Goal: Information Seeking & Learning: Learn about a topic

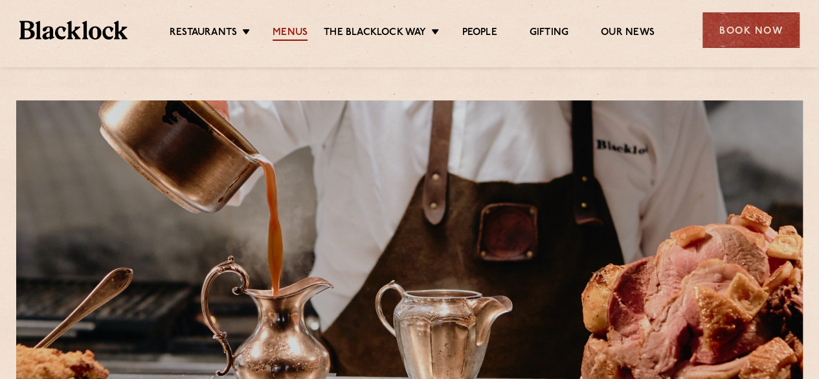
click at [288, 30] on link "Menus" at bounding box center [290, 34] width 35 height 14
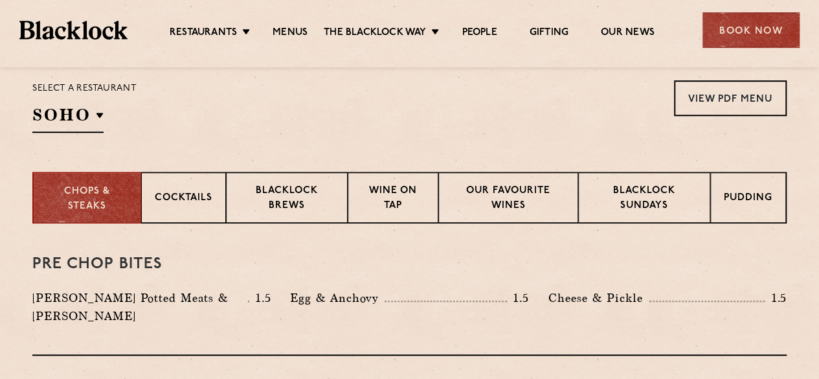
scroll to position [380, 0]
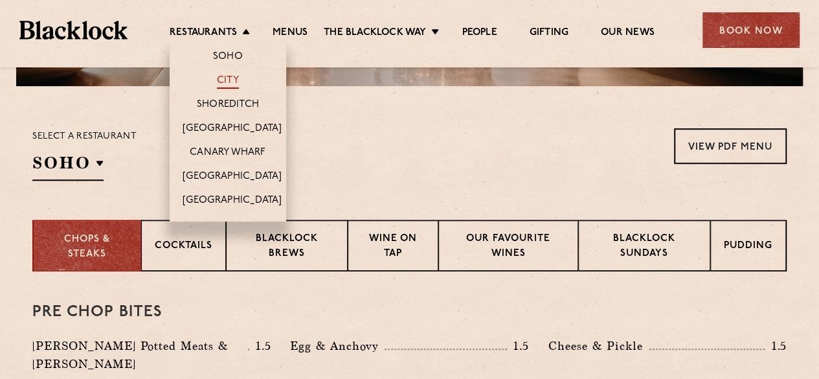
click at [231, 76] on link "City" at bounding box center [228, 81] width 22 height 14
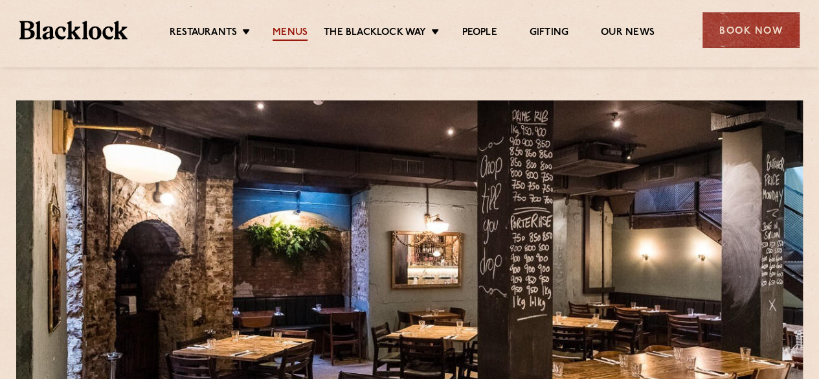
click at [289, 28] on link "Menus" at bounding box center [290, 34] width 35 height 14
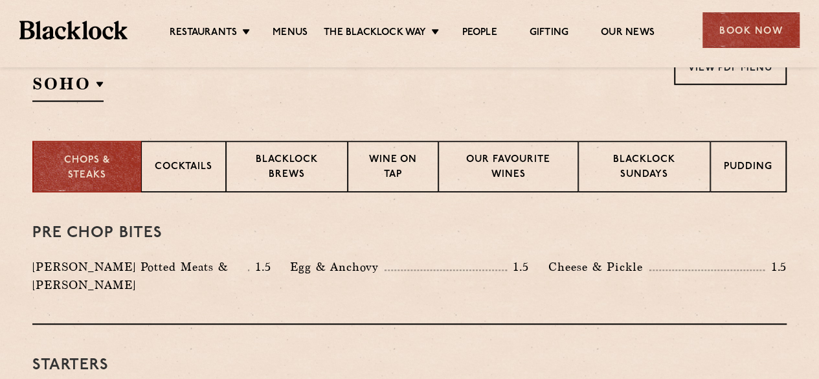
scroll to position [463, 0]
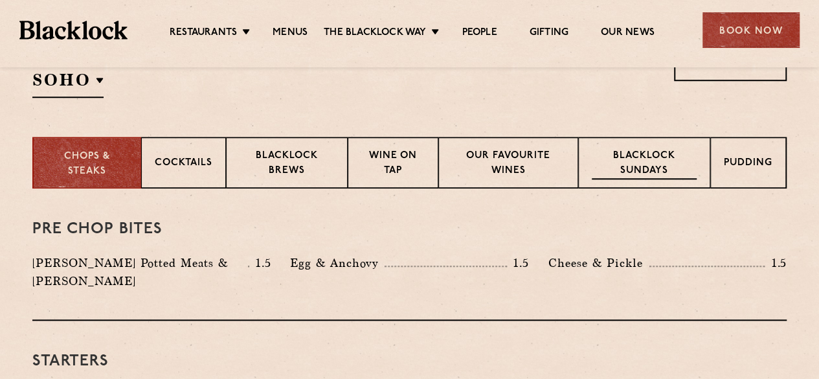
click at [655, 152] on p "Blacklock Sundays" at bounding box center [644, 164] width 105 height 30
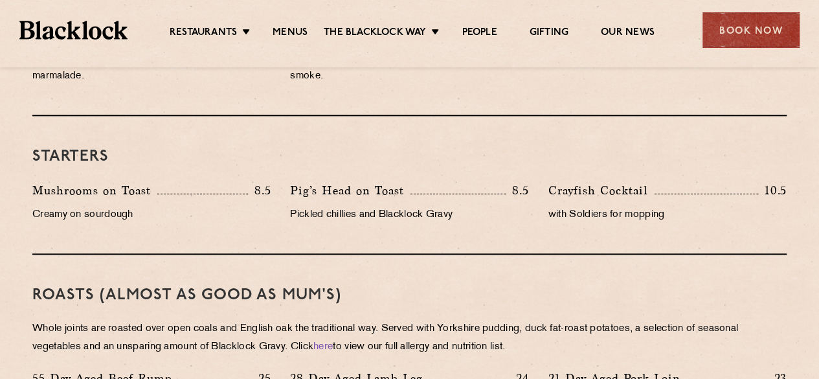
scroll to position [743, 0]
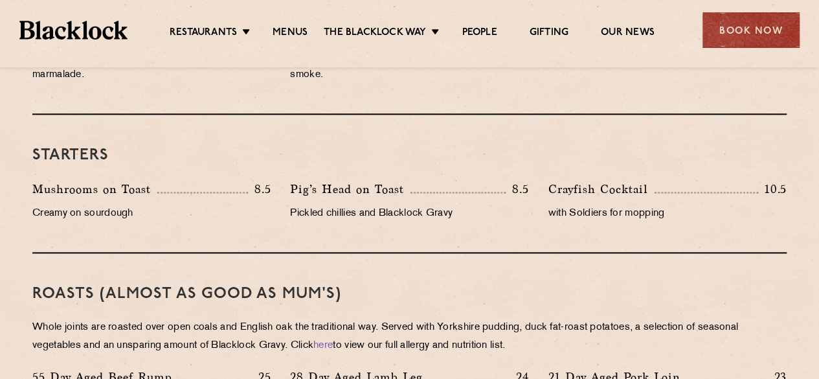
click at [490, 274] on div "Roasts (Almost as good as Mum's) Whole joints are roasted over open coals and E…" at bounding box center [409, 346] width 754 height 187
drag, startPoint x: 381, startPoint y: 183, endPoint x: 392, endPoint y: 232, distance: 50.4
click at [392, 232] on div "Starters Mushrooms on Toast 8.5 Creamy on sourdough Pig’s Head on Toast 8.5 Pic…" at bounding box center [409, 184] width 754 height 139
click at [484, 205] on p "Pickled chillies and Blacklock Gravy" at bounding box center [409, 214] width 238 height 18
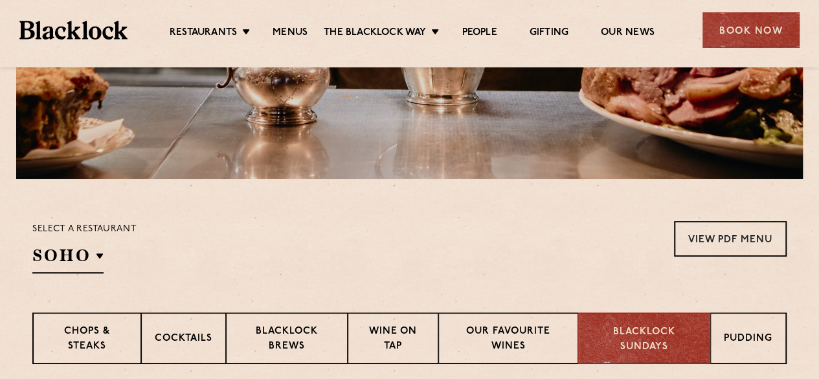
scroll to position [0, 0]
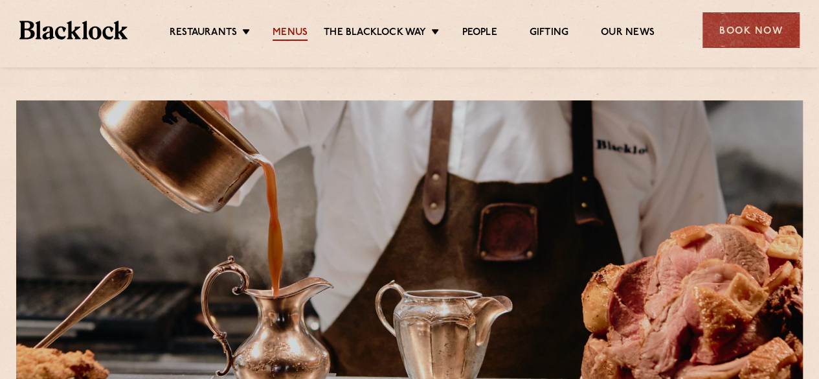
click at [288, 36] on link "Menus" at bounding box center [290, 34] width 35 height 14
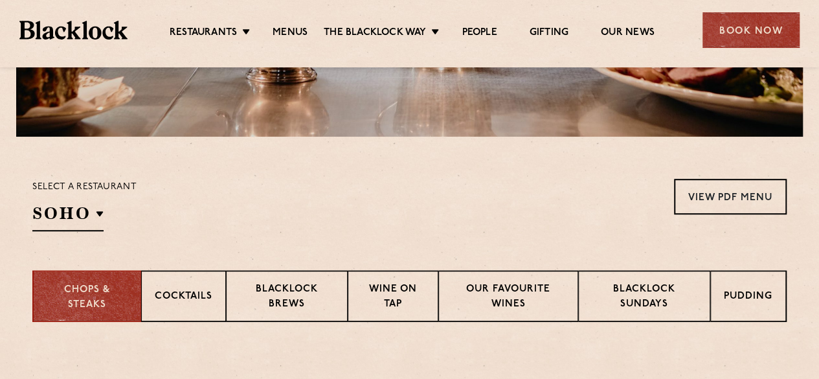
scroll to position [330, 0]
click at [412, 295] on p "Wine on Tap" at bounding box center [392, 297] width 63 height 30
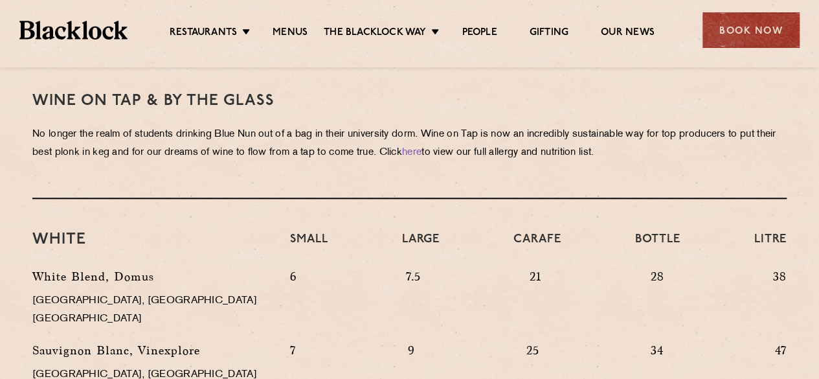
scroll to position [595, 0]
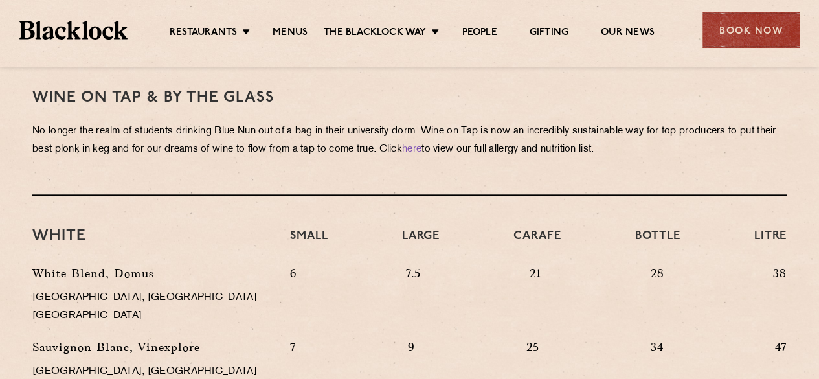
click at [412, 295] on p "7.5" at bounding box center [412, 297] width 15 height 67
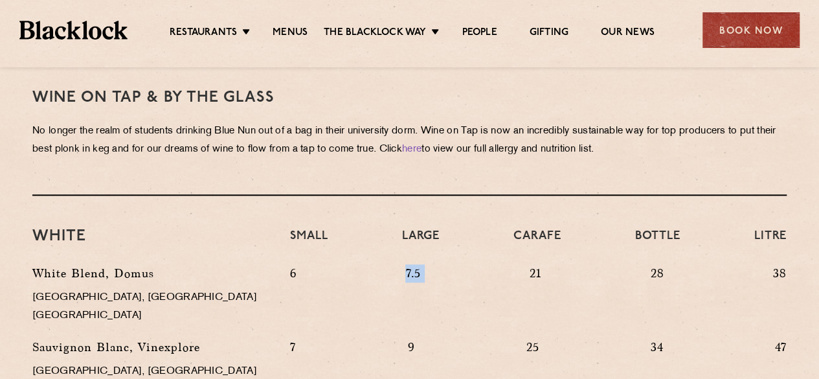
click at [412, 295] on p "7.5" at bounding box center [412, 297] width 15 height 67
drag, startPoint x: 412, startPoint y: 295, endPoint x: 745, endPoint y: 310, distance: 333.2
click at [745, 310] on div "6 7.5 21 28 38" at bounding box center [538, 301] width 516 height 74
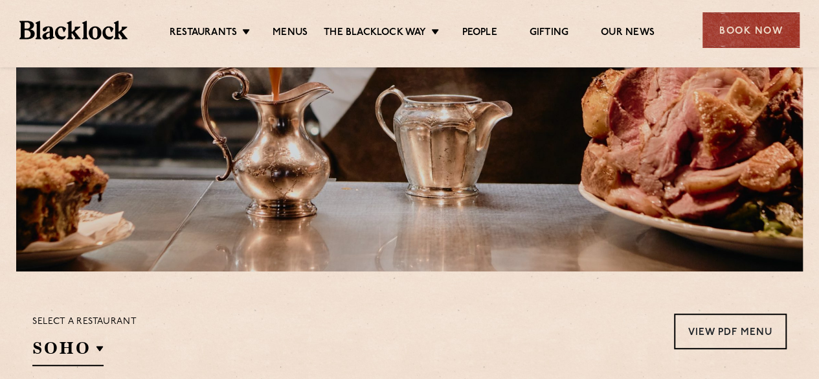
scroll to position [194, 0]
